Goal: Information Seeking & Learning: Learn about a topic

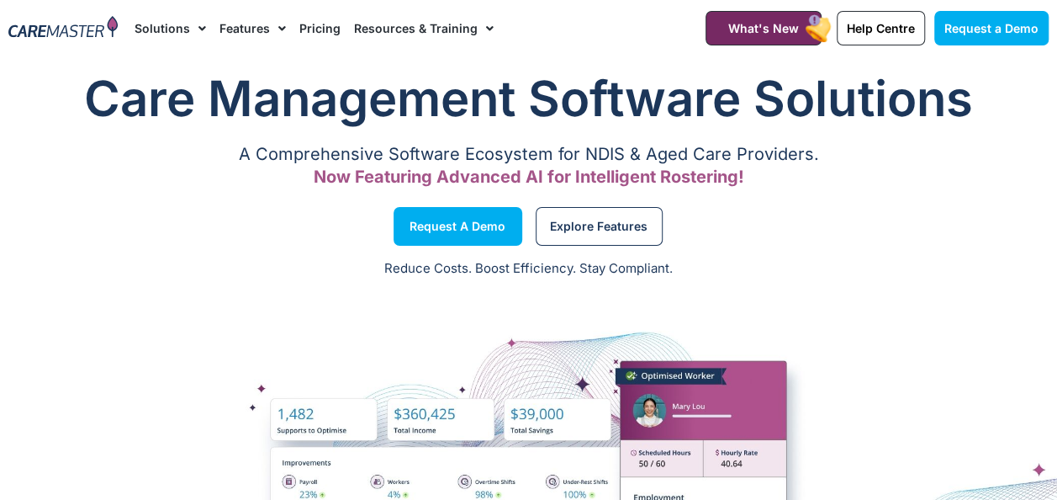
click at [318, 29] on link "Pricing" at bounding box center [319, 28] width 41 height 56
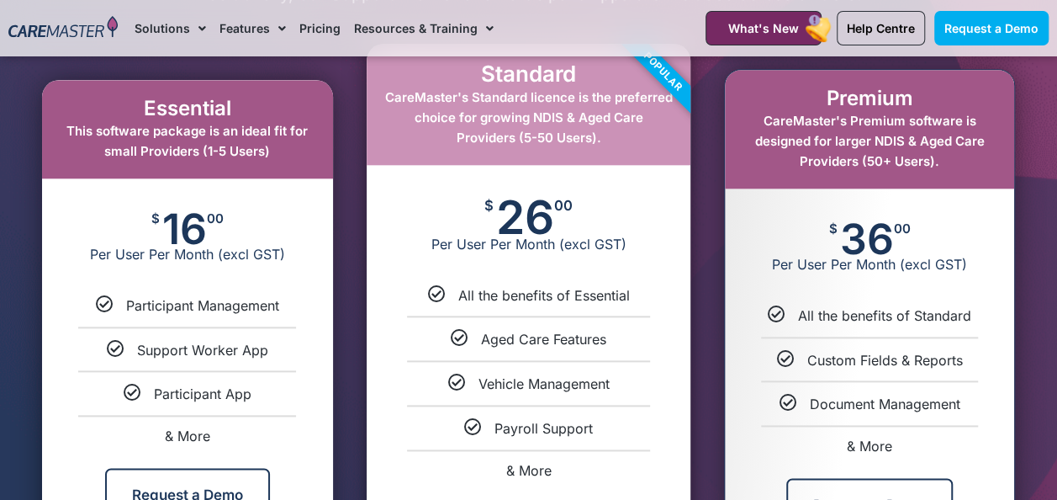
scroll to position [841, 0]
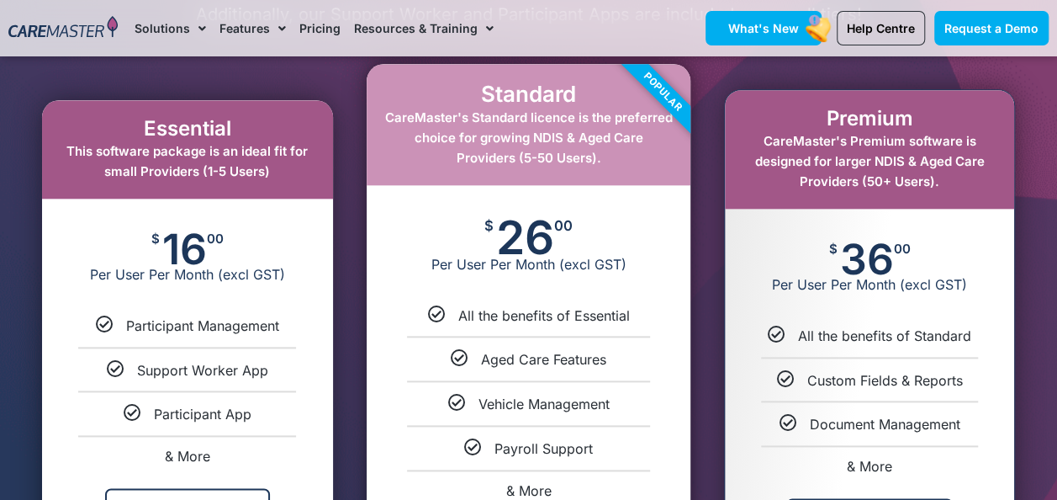
click at [745, 44] on link "What's New" at bounding box center [764, 28] width 116 height 34
click at [760, 30] on span "What's New" at bounding box center [763, 28] width 71 height 14
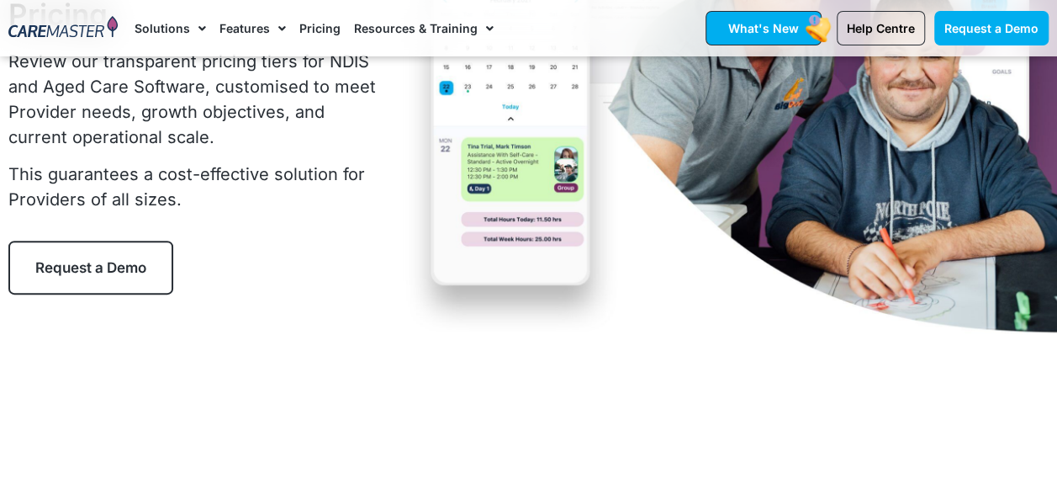
scroll to position [505, 0]
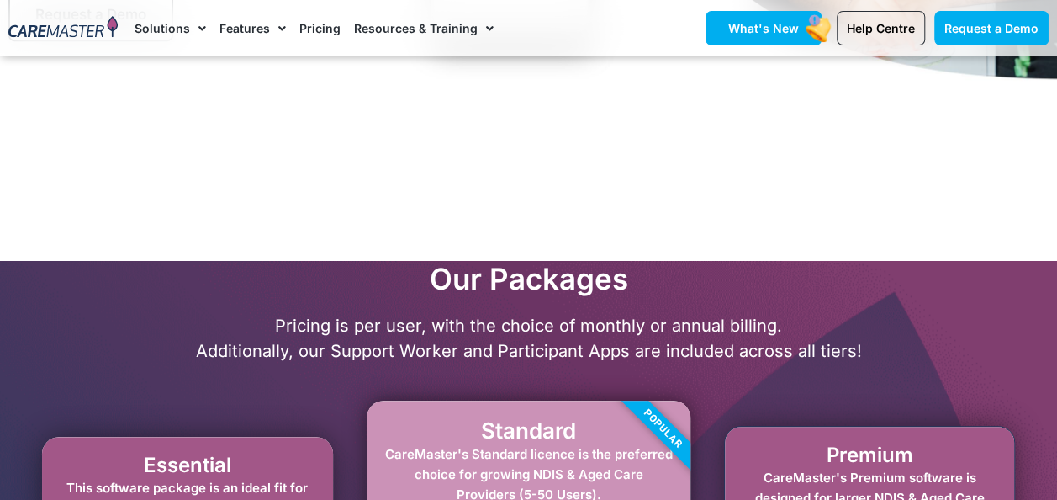
click at [757, 30] on span "What's New" at bounding box center [763, 28] width 71 height 14
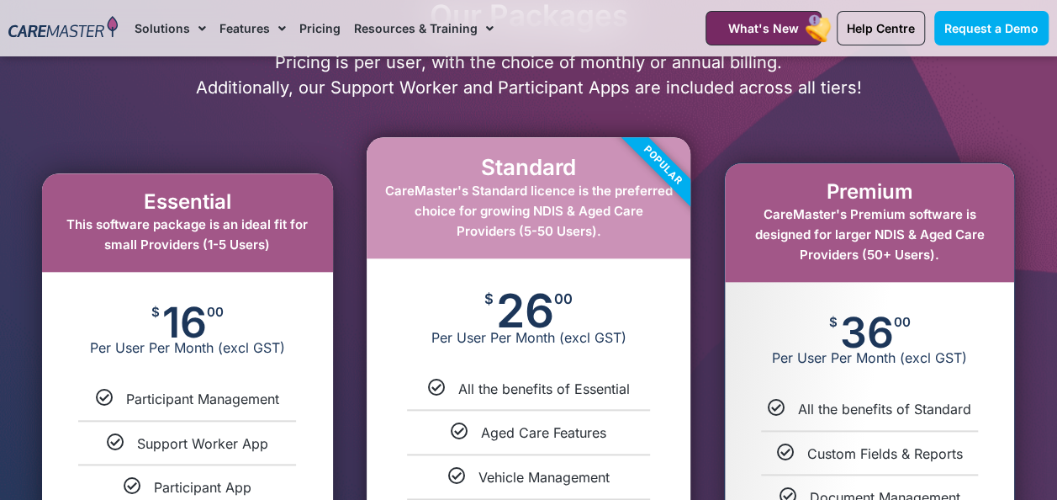
scroll to position [787, 0]
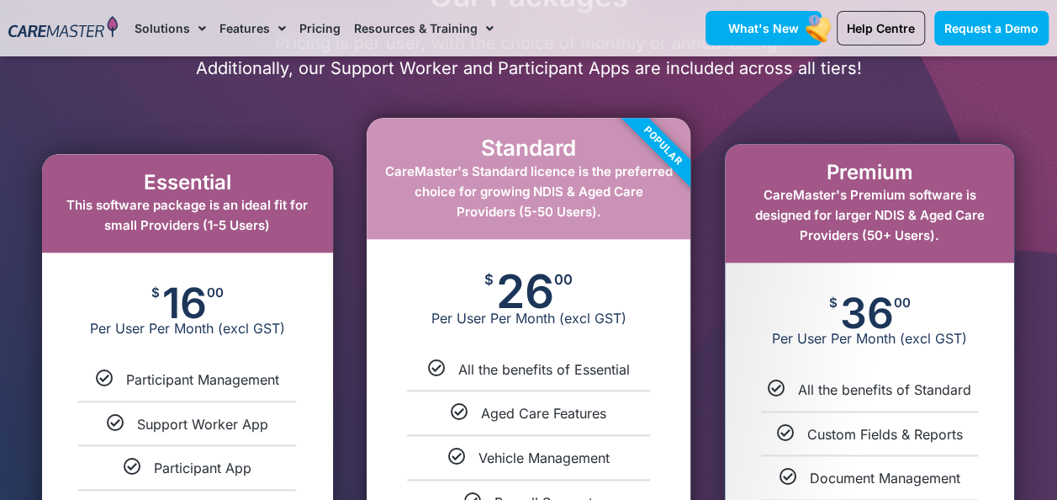
click at [745, 28] on span "What's New" at bounding box center [763, 28] width 71 height 14
click at [738, 25] on span "What's New" at bounding box center [763, 28] width 71 height 14
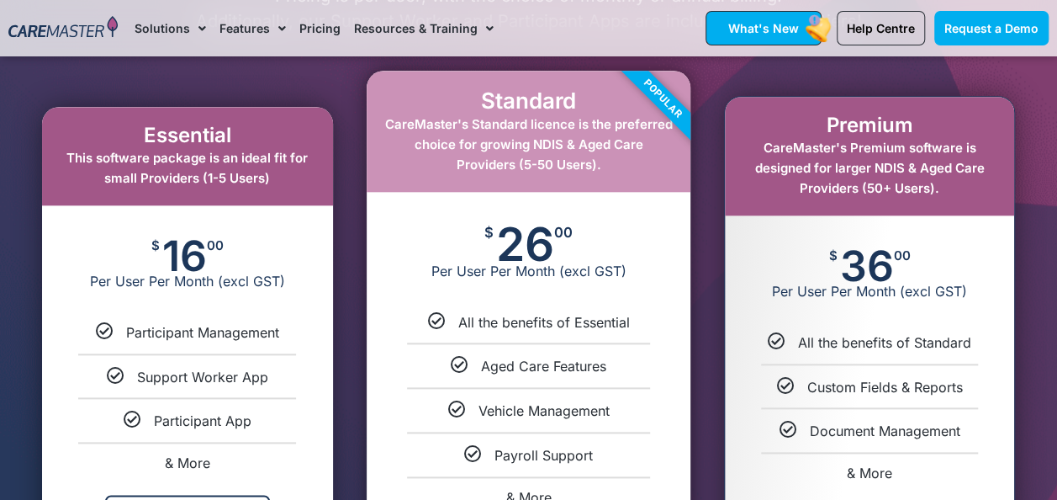
scroll to position [871, 0]
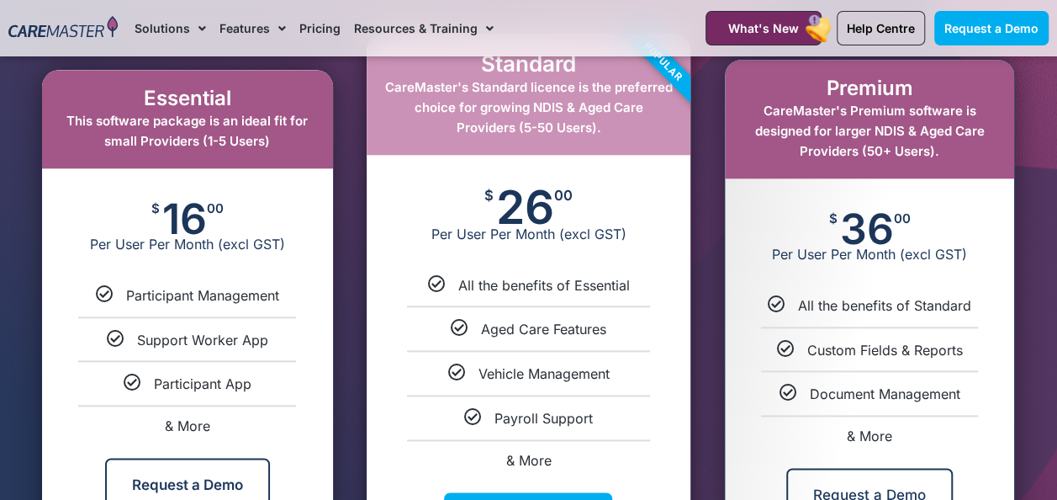
click at [354, 156] on div "Essential This software package is an ideal fit for small Providers (1-5 Users)…" at bounding box center [187, 302] width 341 height 555
click at [727, 357] on ul "All the benefits of Standard Custom Fields & Reports Document Management & More" at bounding box center [869, 369] width 289 height 146
click at [770, 316] on ul "All the benefits of Standard Custom Fields & Reports Document Management & More" at bounding box center [869, 369] width 289 height 146
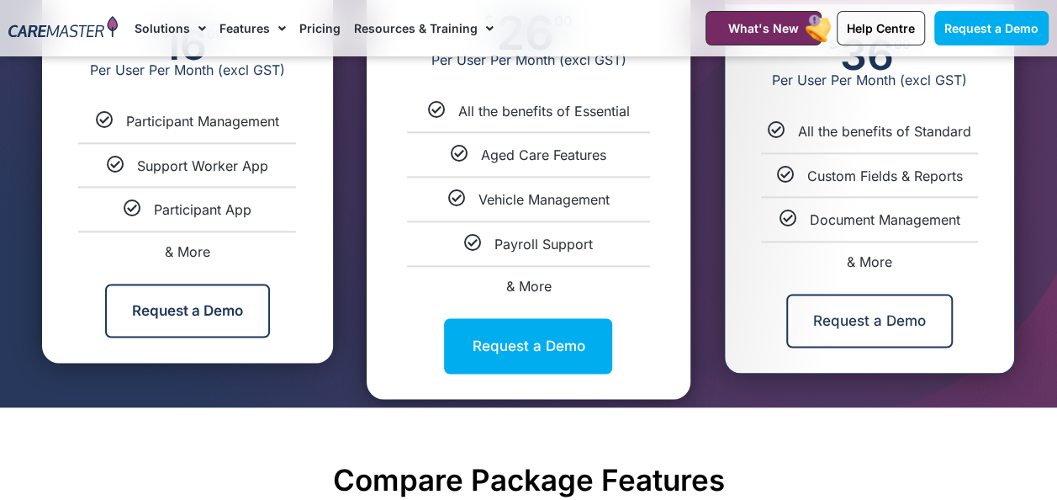
scroll to position [1048, 0]
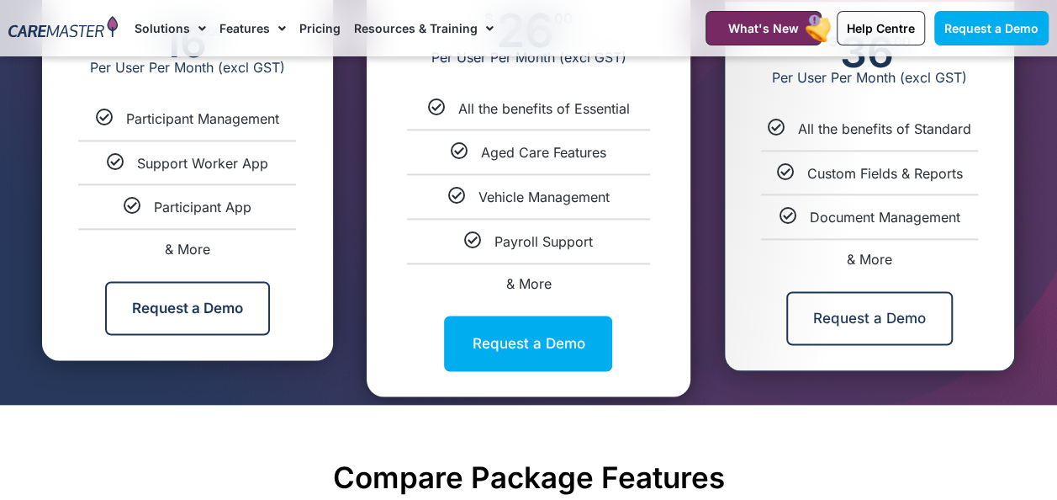
click at [170, 245] on span "& More" at bounding box center [187, 249] width 45 height 17
select select "***"
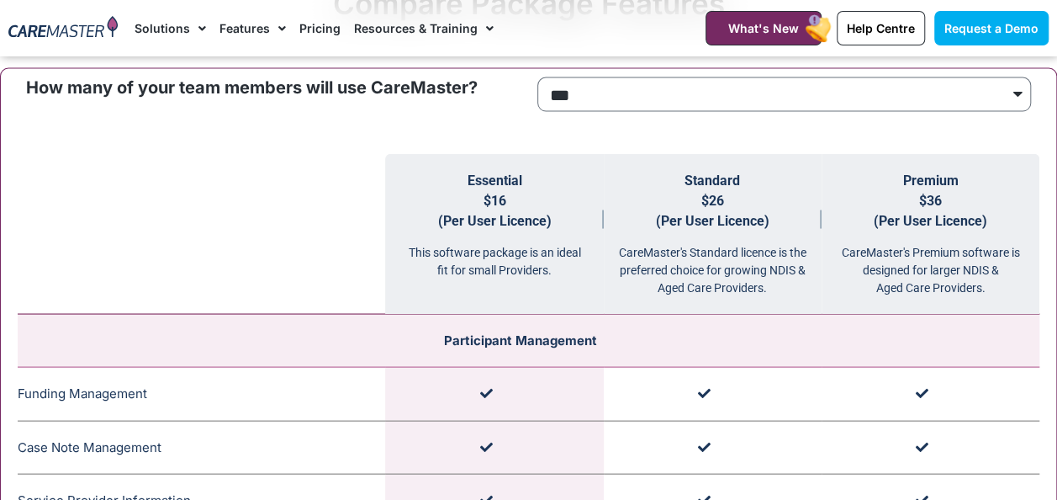
scroll to position [1562, 0]
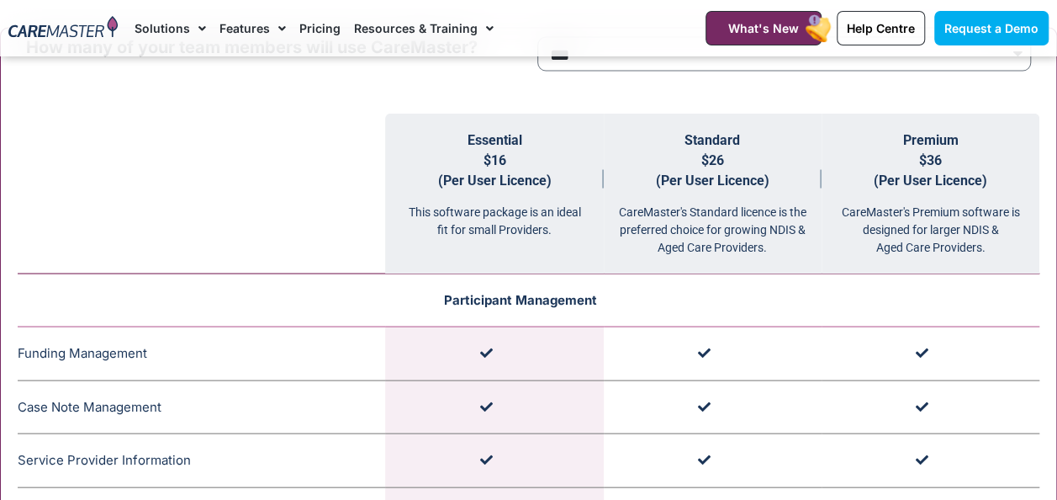
click at [151, 303] on td "Participant Management" at bounding box center [529, 299] width 1022 height 53
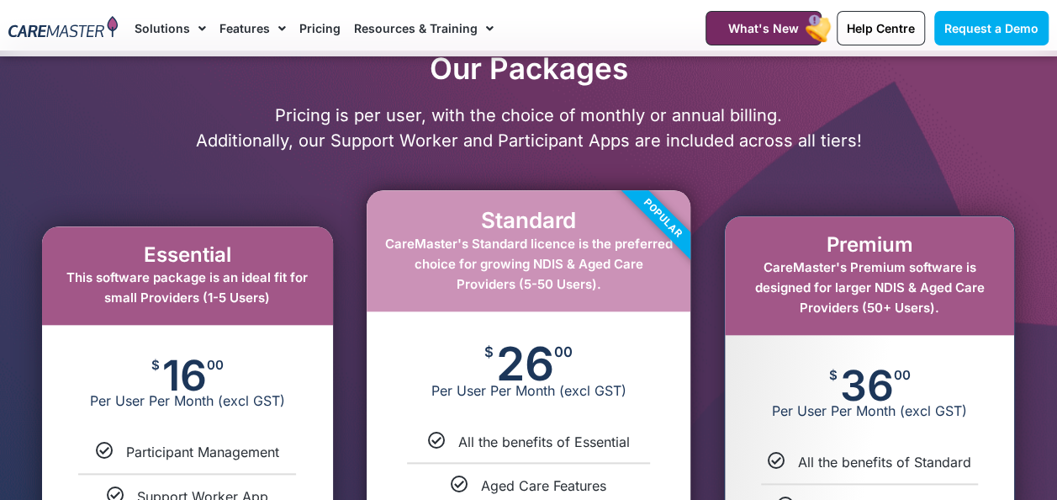
scroll to position [721, 0]
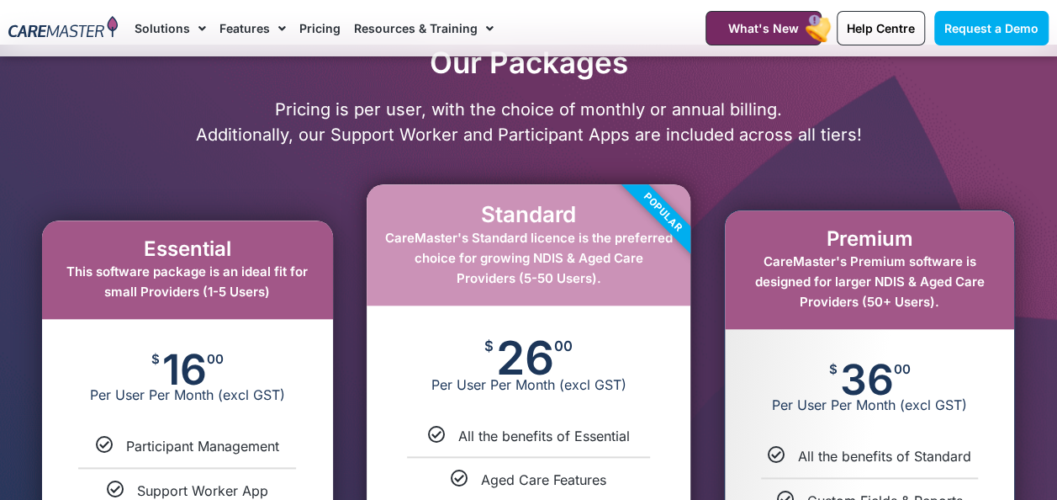
click at [131, 325] on div "$ 16 00 Per User Per Month (excl GST)" at bounding box center [187, 378] width 291 height 118
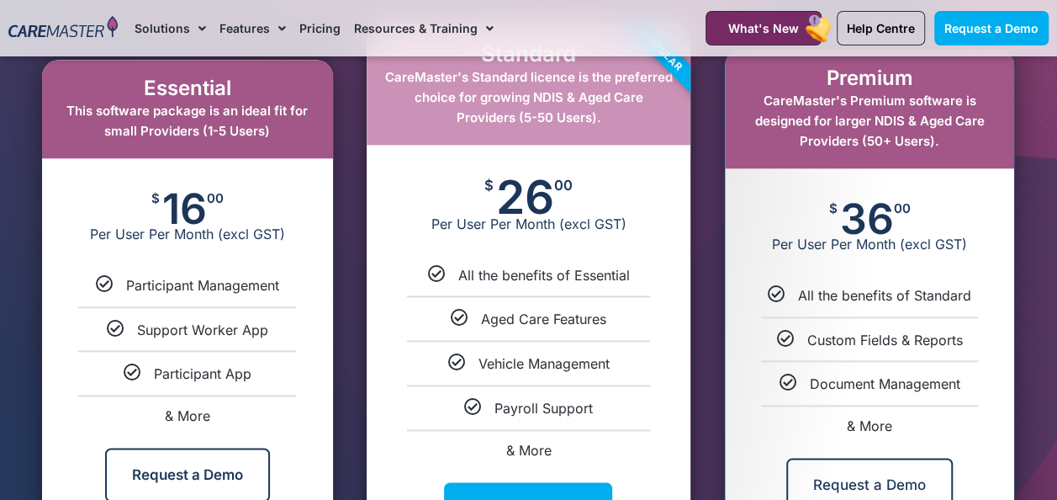
scroll to position [905, 0]
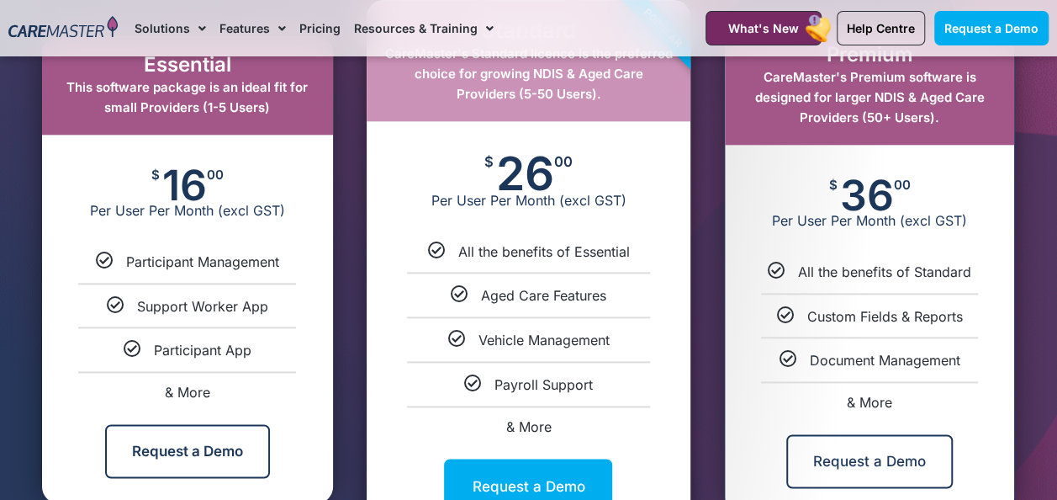
click at [402, 182] on div "$ 26 00 Per User Per Month (excl GST)" at bounding box center [529, 181] width 325 height 121
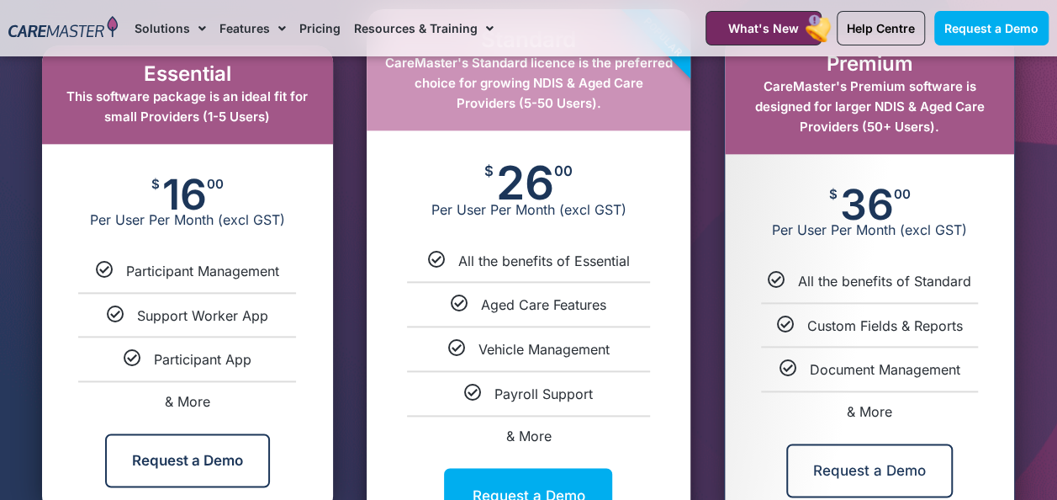
scroll to position [891, 0]
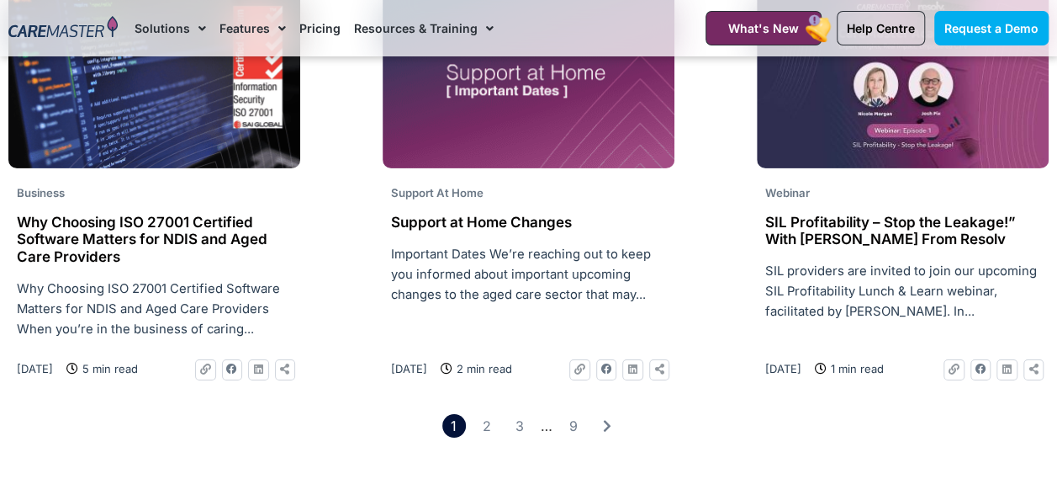
scroll to position [2775, 0]
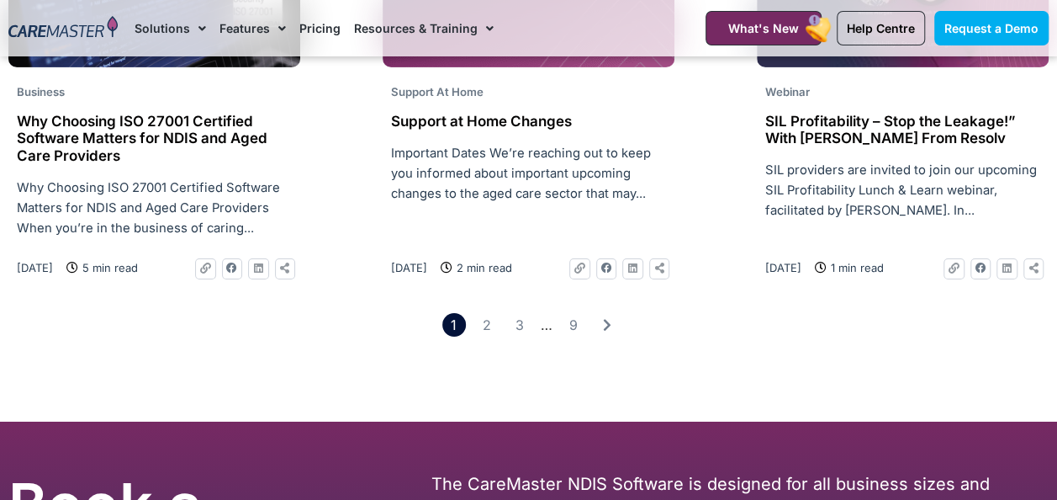
click at [500, 337] on nav "Page 1 Page 2 Page 3 … Page 9" at bounding box center [528, 325] width 1057 height 24
click at [492, 333] on link "Page 2" at bounding box center [486, 325] width 24 height 24
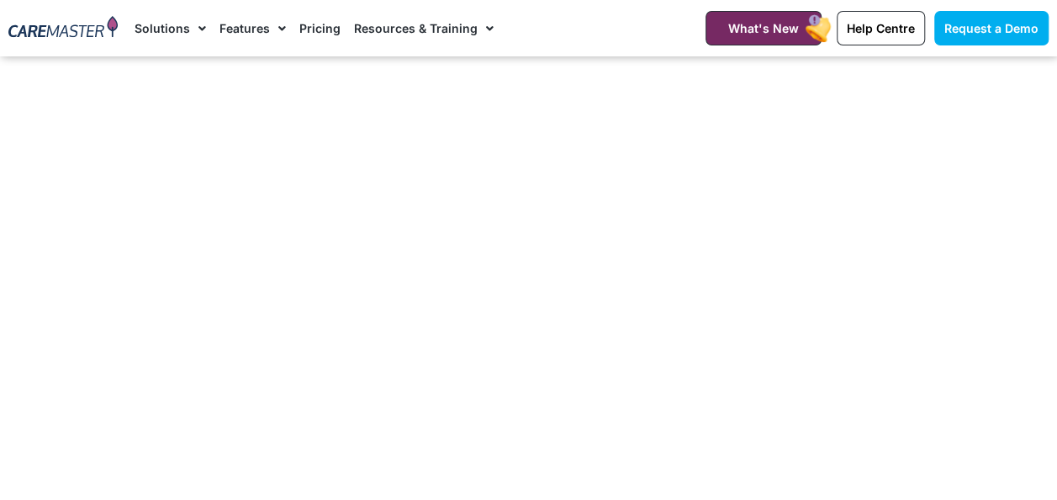
scroll to position [2859, 0]
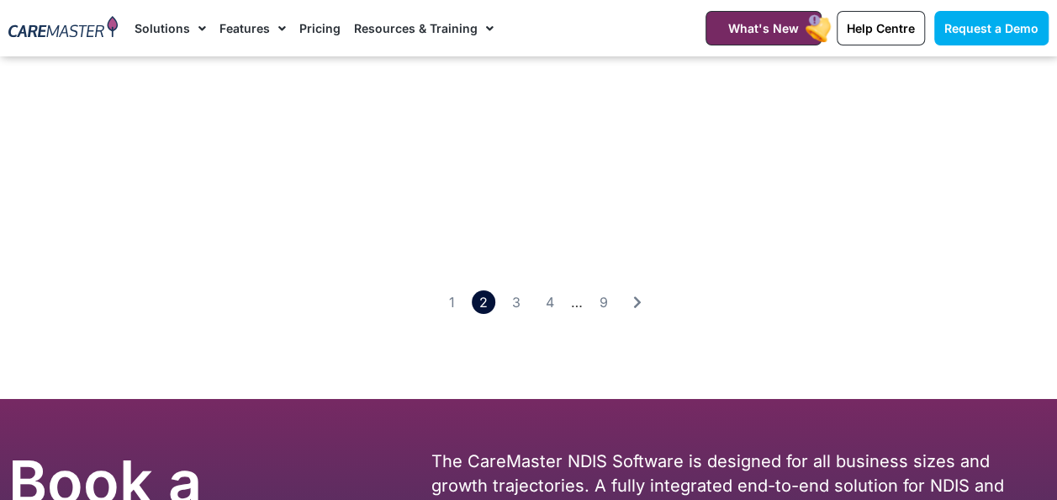
click at [502, 299] on nav "Page 1 Page 2 Page 3 Page 4 … Page 9" at bounding box center [528, 298] width 1057 height 31
click at [511, 296] on link "Page 3" at bounding box center [517, 302] width 24 height 24
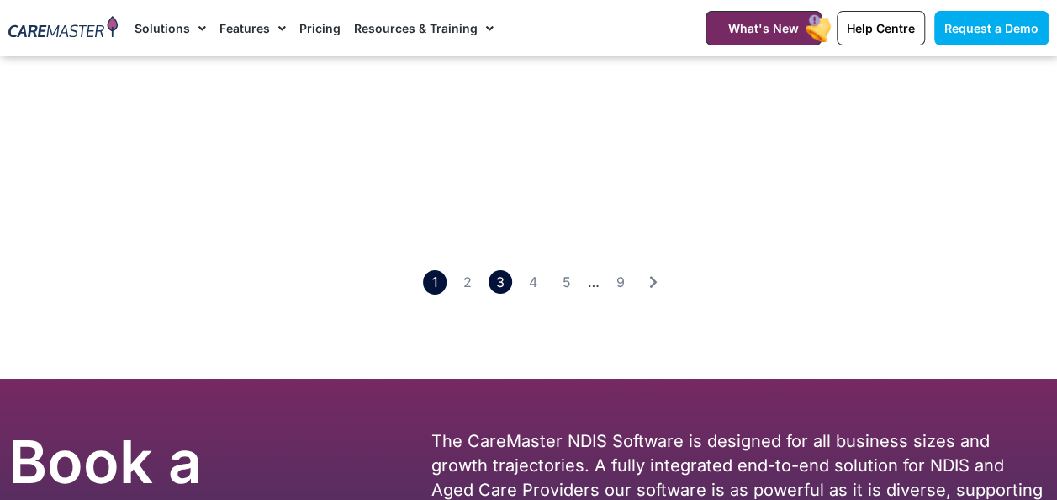
click at [441, 294] on link "Page 1" at bounding box center [435, 282] width 24 height 24
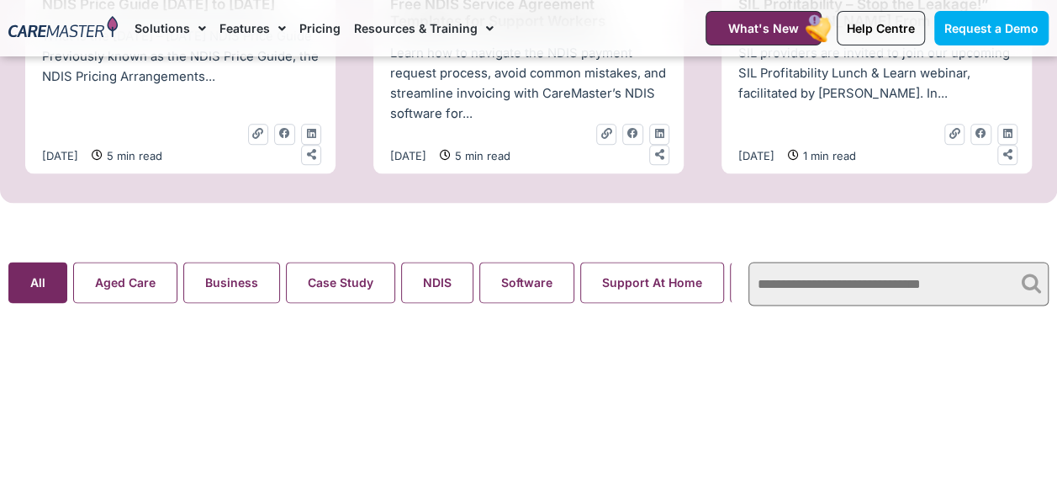
scroll to position [1009, 0]
click at [27, 296] on search "Aged Care Business Case Study NDIS Software Support At Home Webinar All" at bounding box center [369, 281] width 723 height 41
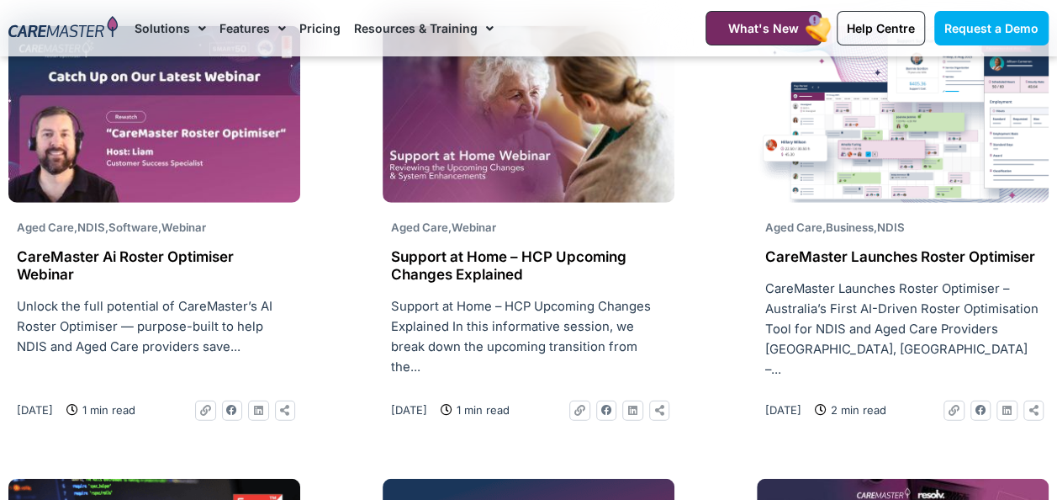
scroll to position [2439, 0]
